Goal: Task Accomplishment & Management: Use online tool/utility

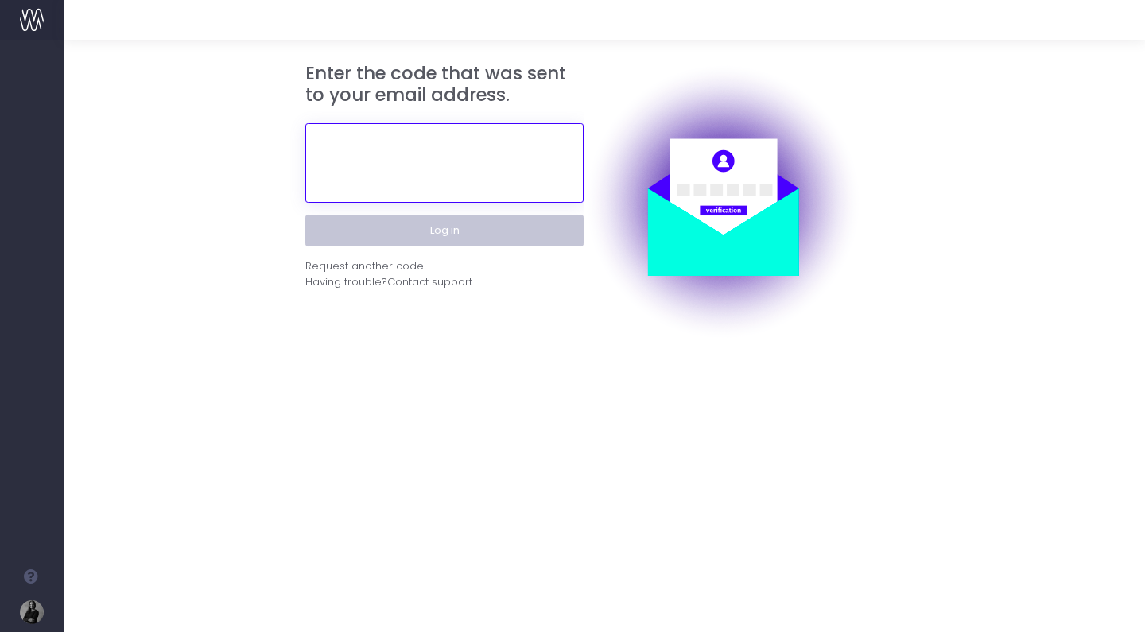
type input "[PERSON_NAME][EMAIL_ADDRESS][DOMAIN_NAME][PERSON_NAME]"
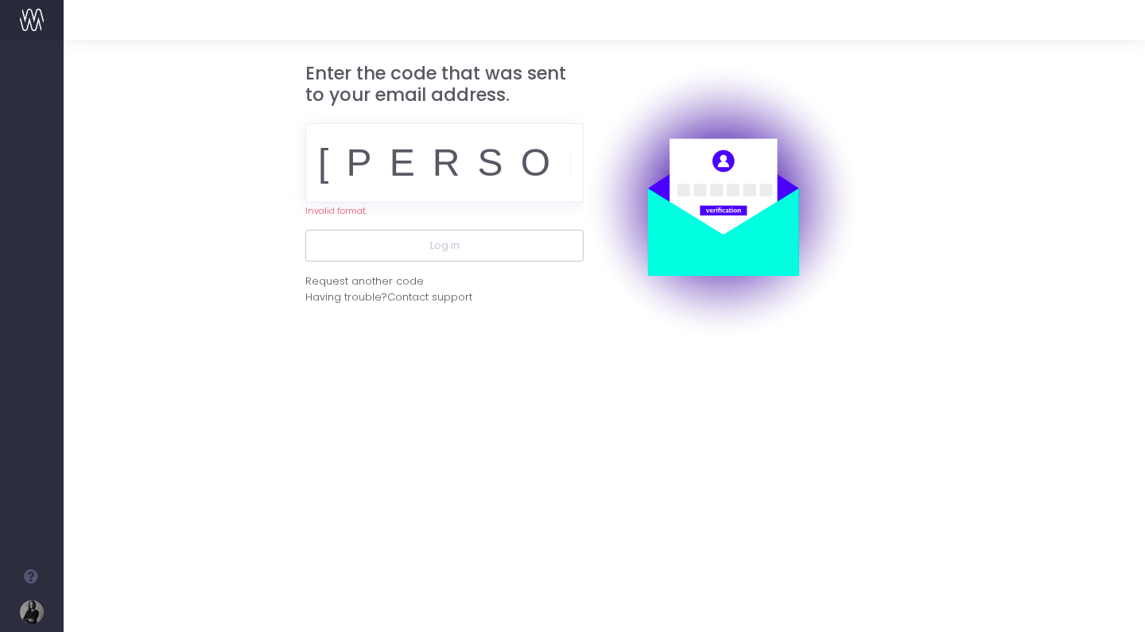
click at [475, 190] on input "[PERSON_NAME][EMAIL_ADDRESS][DOMAIN_NAME][PERSON_NAME]" at bounding box center [444, 163] width 278 height 80
click at [390, 177] on input "[PERSON_NAME][EMAIL_ADDRESS][DOMAIN_NAME][PERSON_NAME]" at bounding box center [444, 163] width 278 height 80
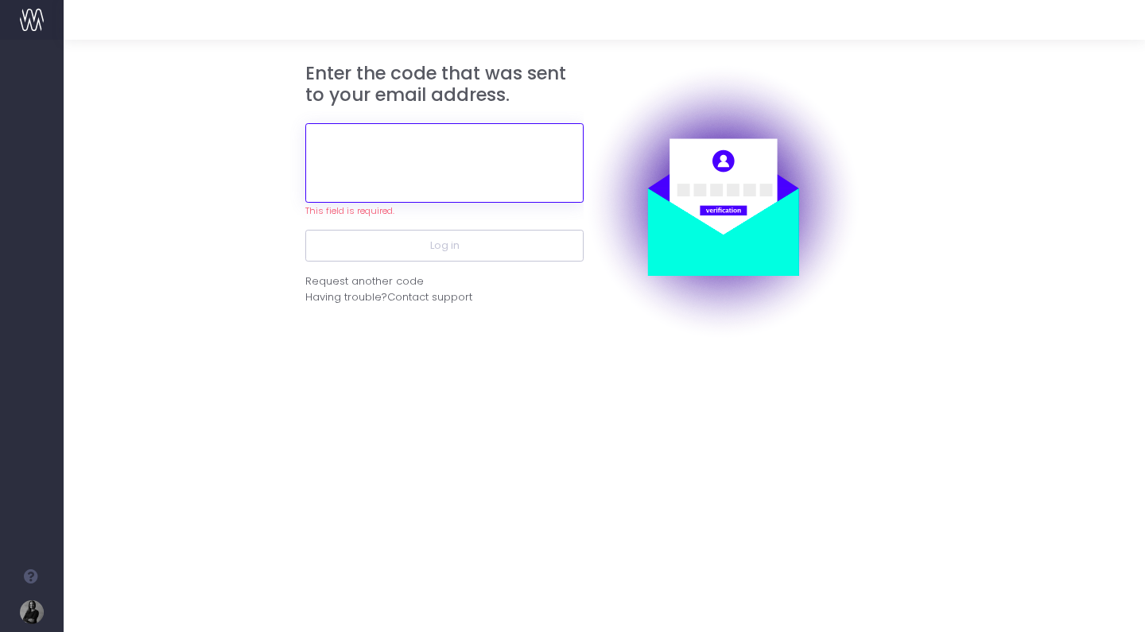
paste input "598310"
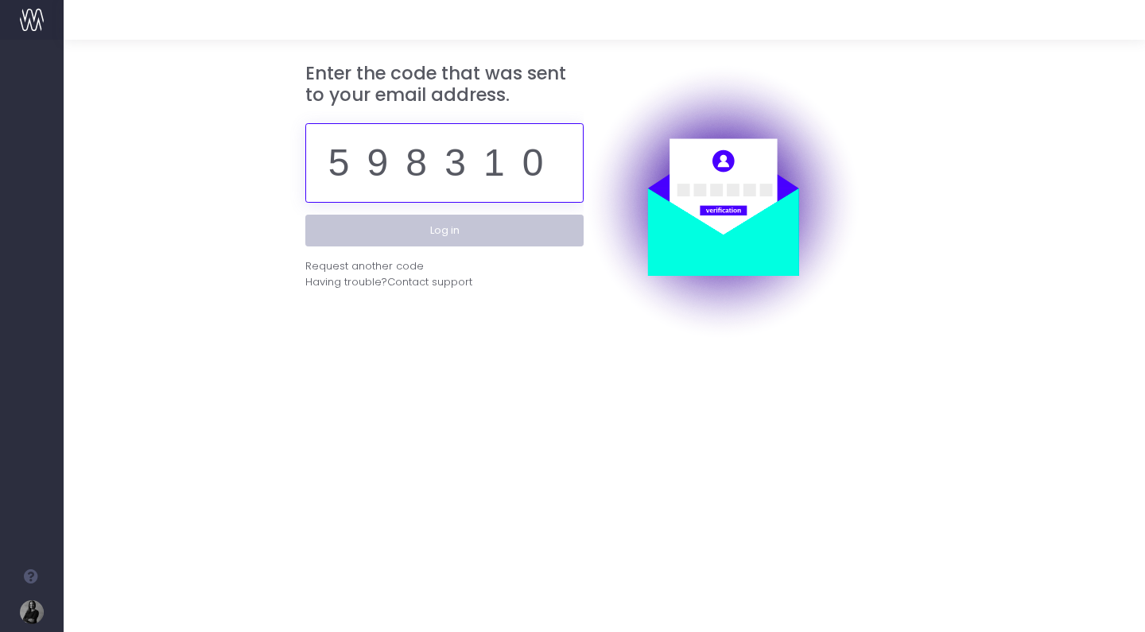
type input "598310"
click at [485, 233] on button "Log in" at bounding box center [444, 231] width 278 height 32
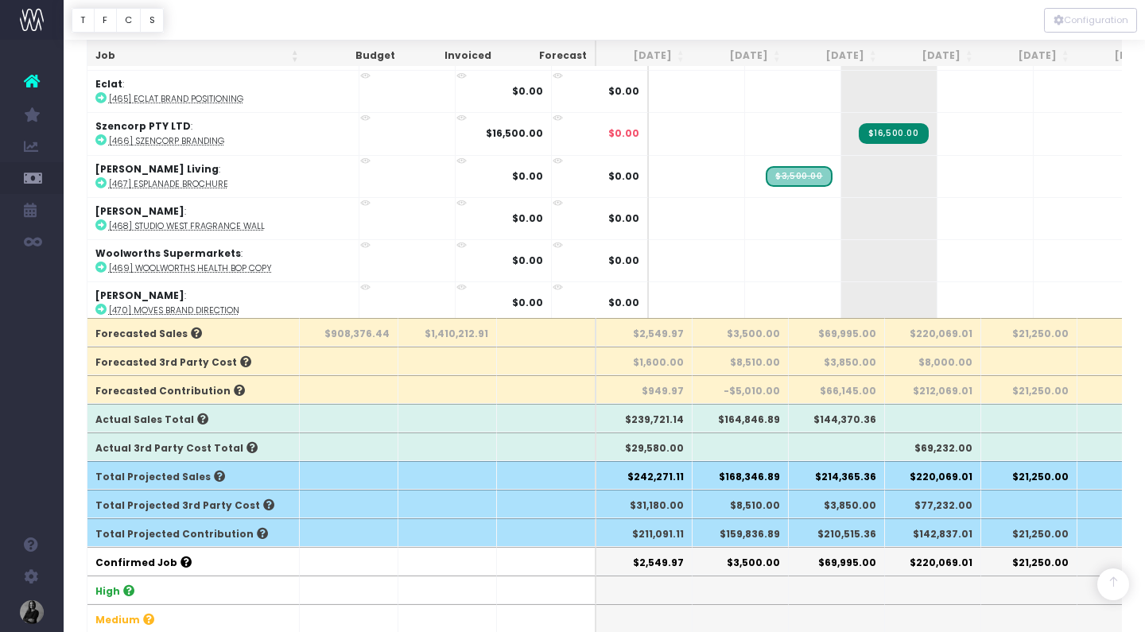
scroll to position [293, 0]
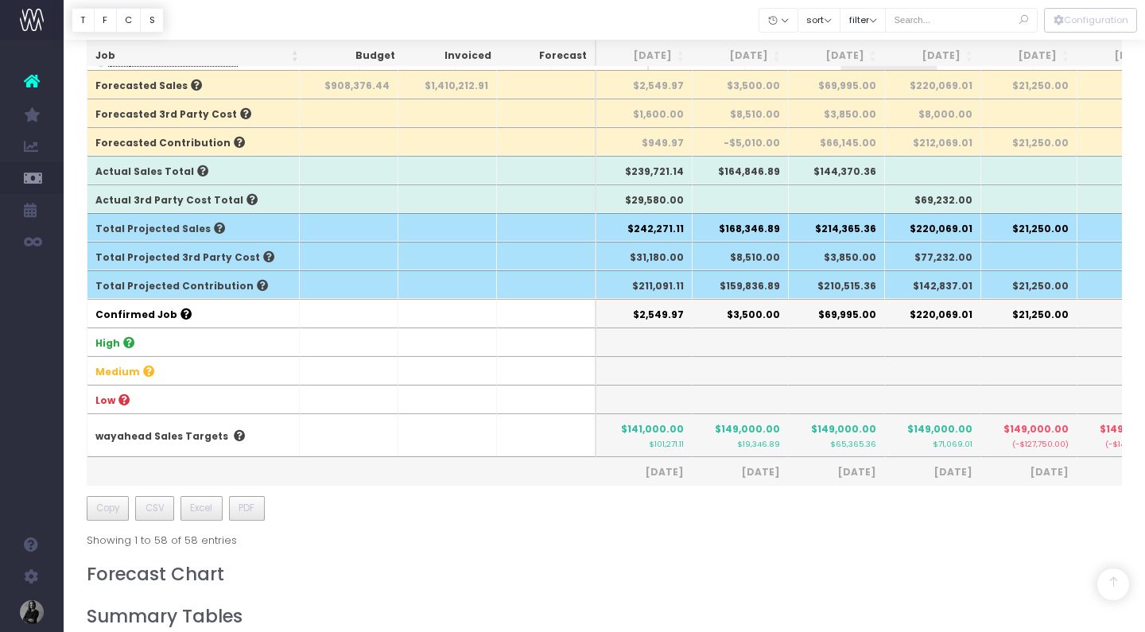
scroll to position [541, 0]
drag, startPoint x: 866, startPoint y: 440, endPoint x: 830, endPoint y: 442, distance: 36.7
click at [830, 442] on small "$65,365.36" at bounding box center [853, 441] width 46 height 13
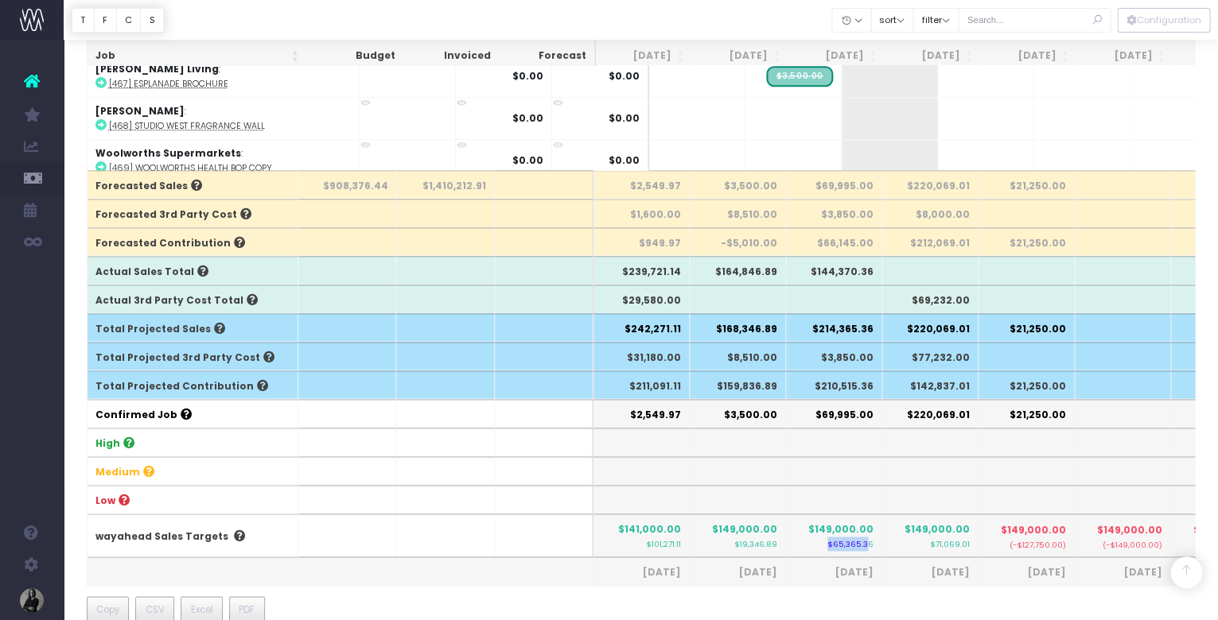
scroll to position [427, 0]
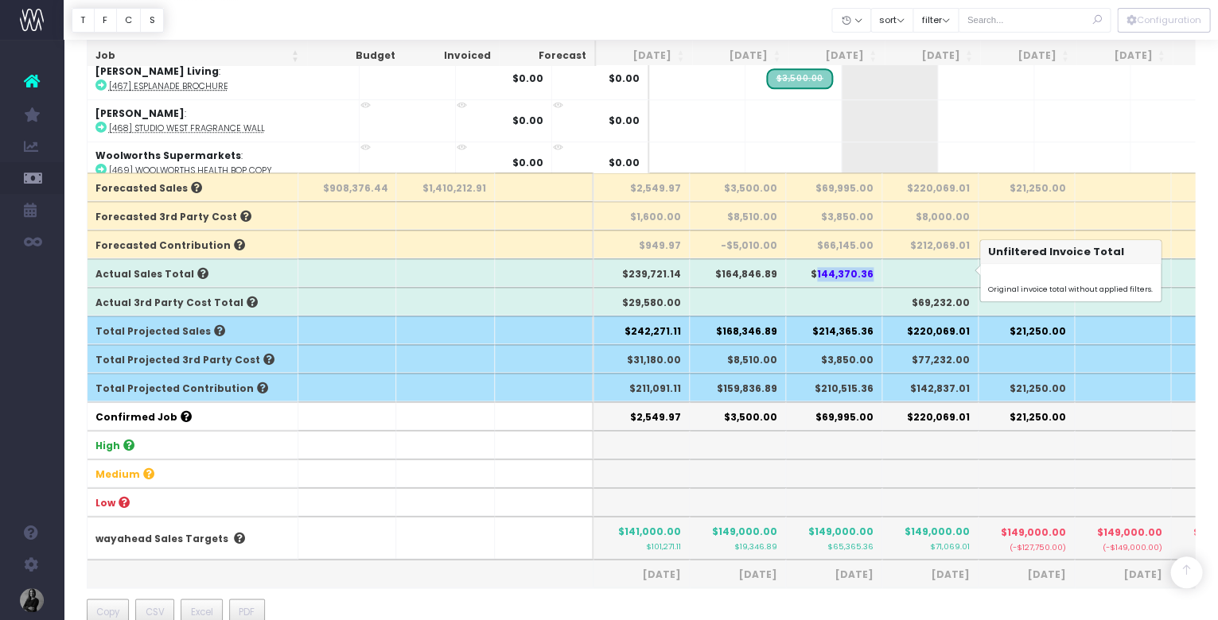
drag, startPoint x: 818, startPoint y: 270, endPoint x: 878, endPoint y: 281, distance: 61.5
click at [878, 281] on tr "Actual Sales Total $239,721.14 $164,846.89 $144,370.36" at bounding box center [1013, 272] width 1853 height 29
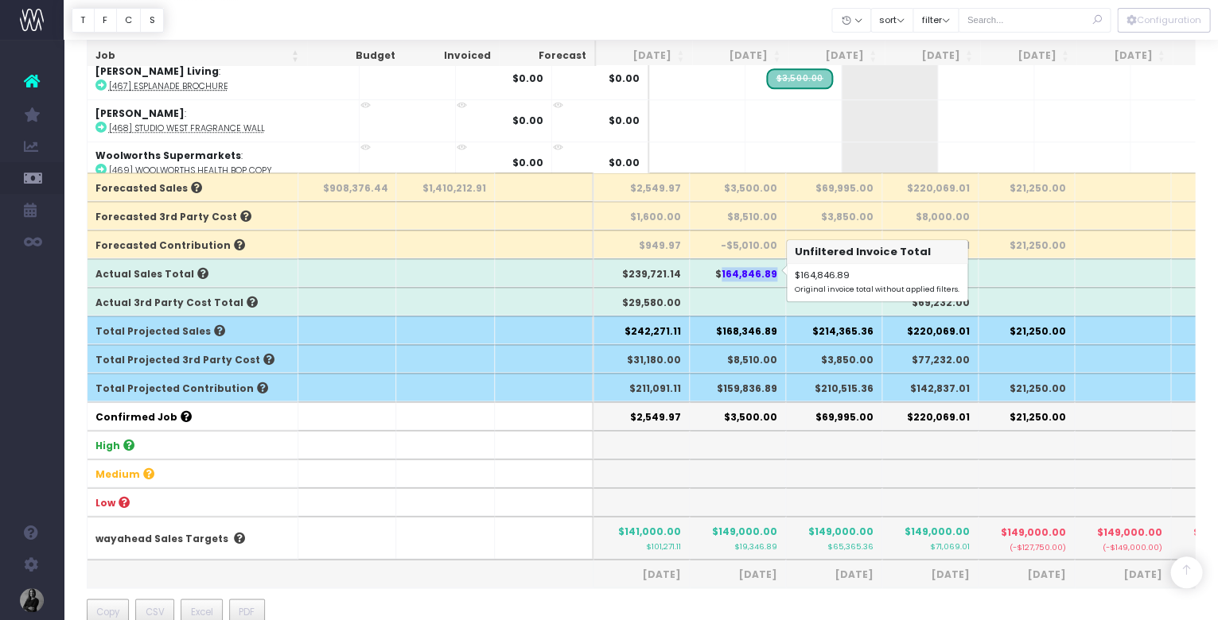
drag, startPoint x: 772, startPoint y: 270, endPoint x: 719, endPoint y: 270, distance: 52.5
click at [719, 270] on th "$164,846.89" at bounding box center [738, 272] width 96 height 29
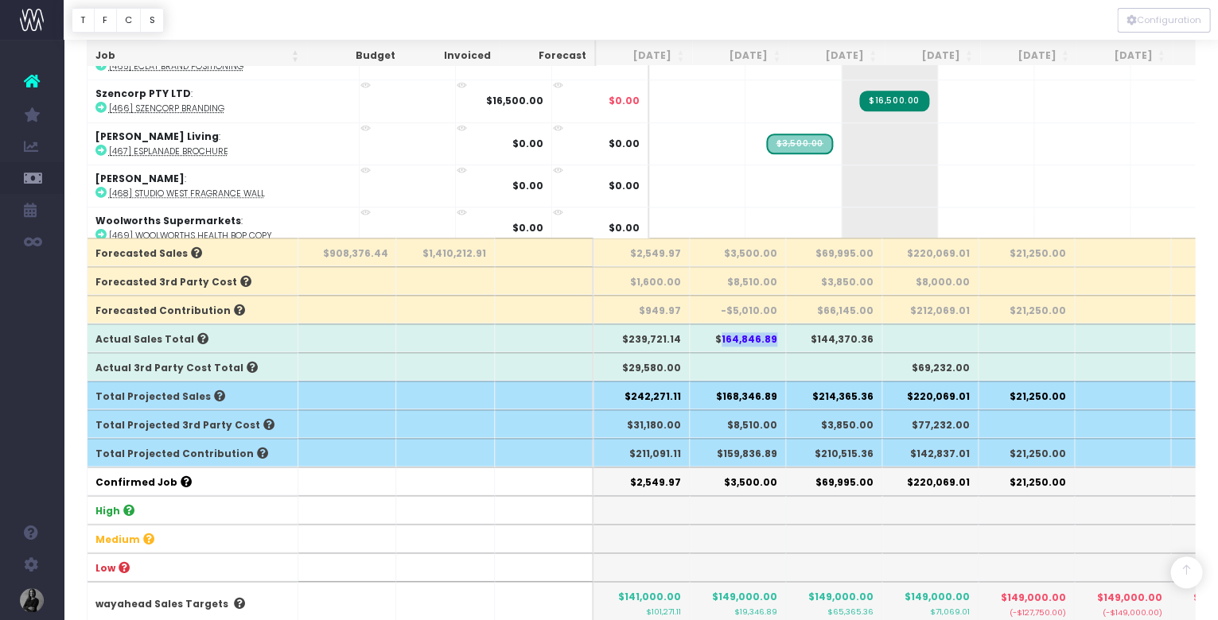
scroll to position [398, 0]
